Goal: Find contact information: Find contact information

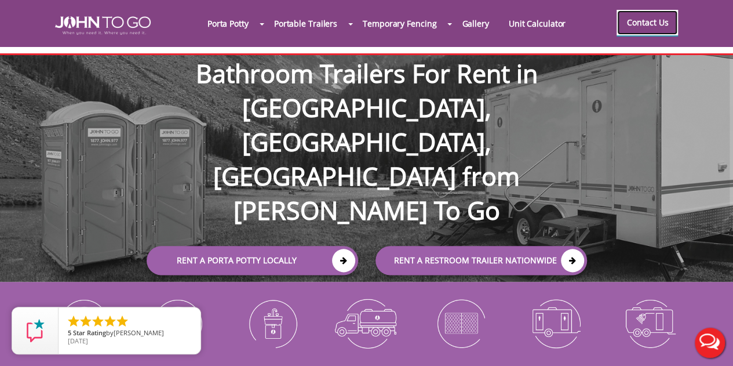
click at [668, 19] on link "Contact Us" at bounding box center [647, 23] width 61 height 26
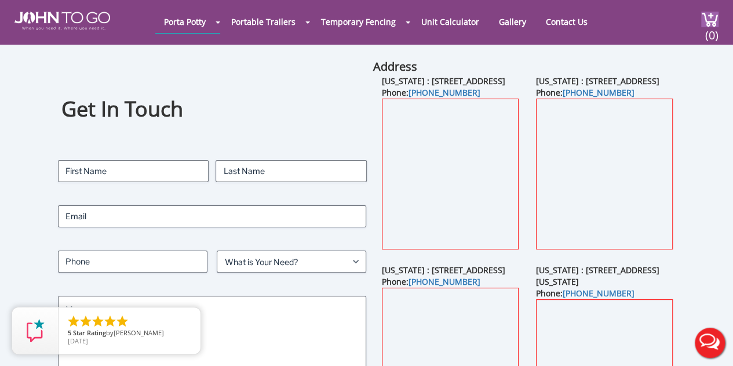
scroll to position [20, 0]
click at [296, 142] on div "Get In Touch Contact Name First Last Email Phone What is Your Need? (Required) …" at bounding box center [212, 268] width 308 height 417
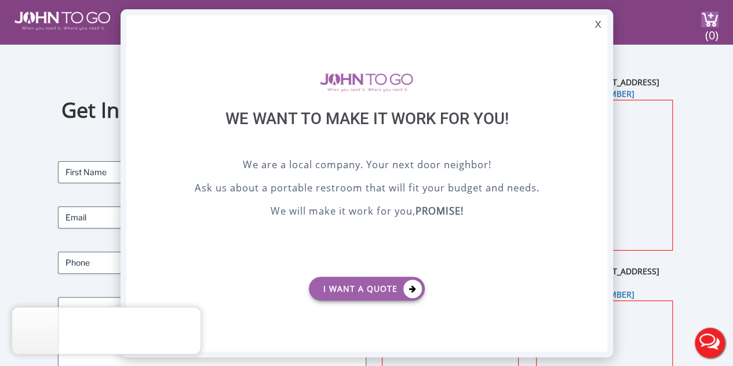
scroll to position [0, 0]
click at [599, 24] on div "X" at bounding box center [598, 25] width 18 height 20
